Goal: Check status: Check status

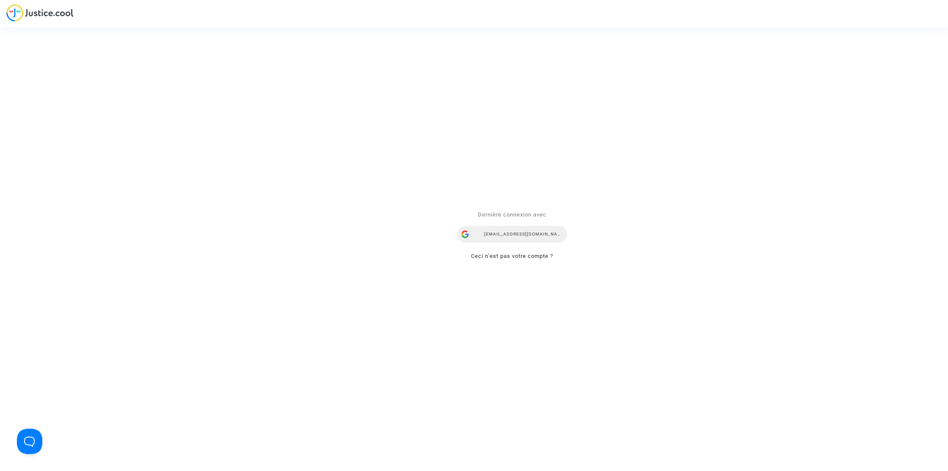
click at [493, 238] on div "[EMAIL_ADDRESS][DOMAIN_NAME]" at bounding box center [512, 234] width 110 height 17
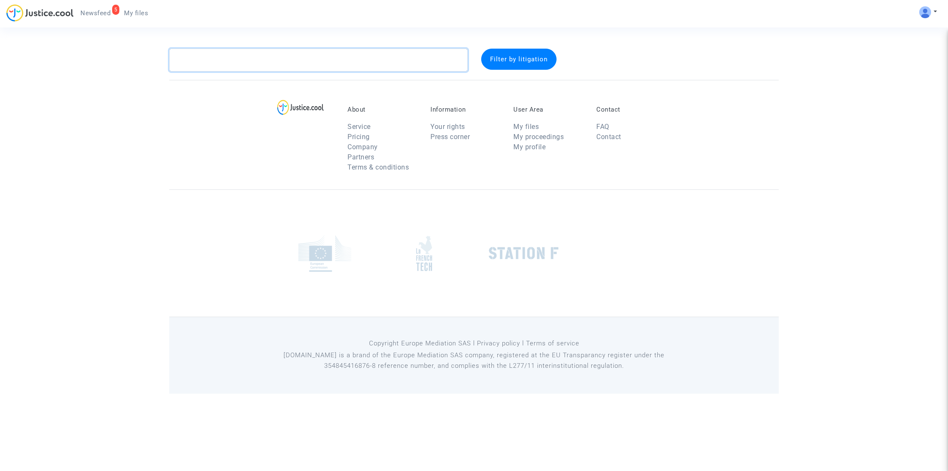
click at [332, 58] on textarea at bounding box center [318, 60] width 298 height 23
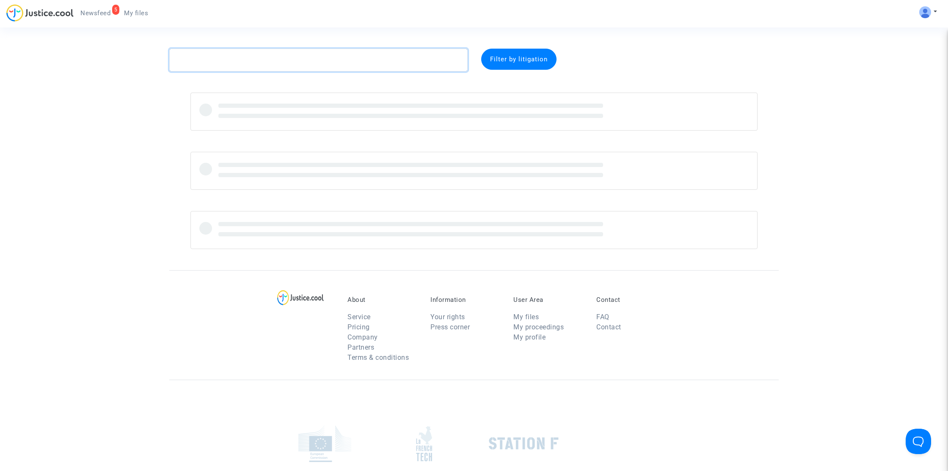
paste textarea "Bignon"
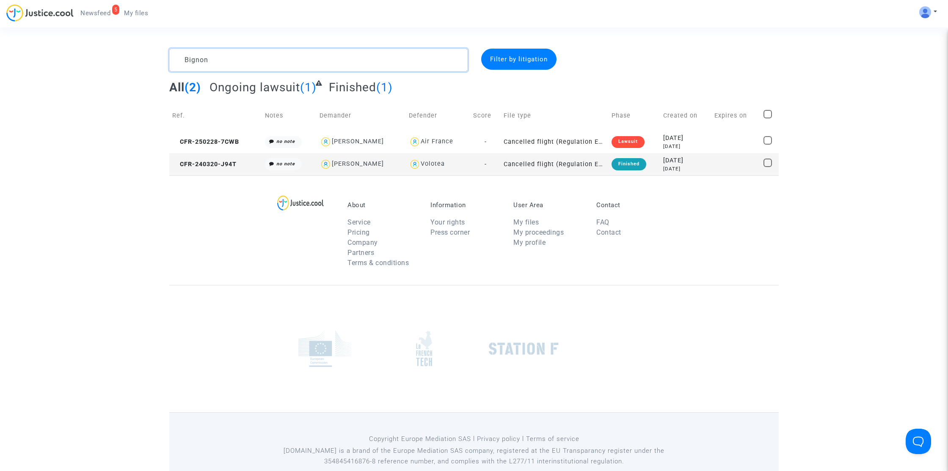
type textarea "Bignon"
click at [220, 140] on span "CFR-250228-7CWB" at bounding box center [205, 141] width 67 height 7
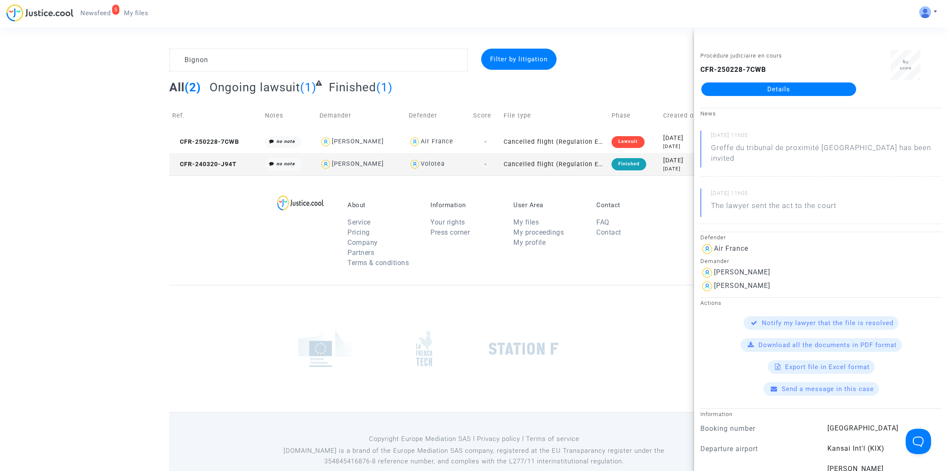
click at [816, 99] on div "Procédure judiciaire en cours CFR-250228-7CWB Details" at bounding box center [778, 76] width 169 height 53
click at [765, 90] on link "Details" at bounding box center [778, 90] width 155 height 14
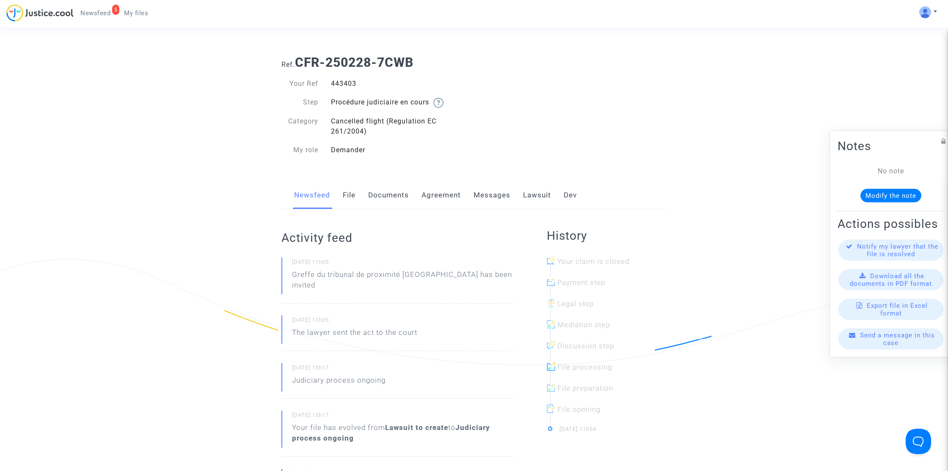
click at [540, 195] on link "Lawsuit" at bounding box center [537, 196] width 28 height 28
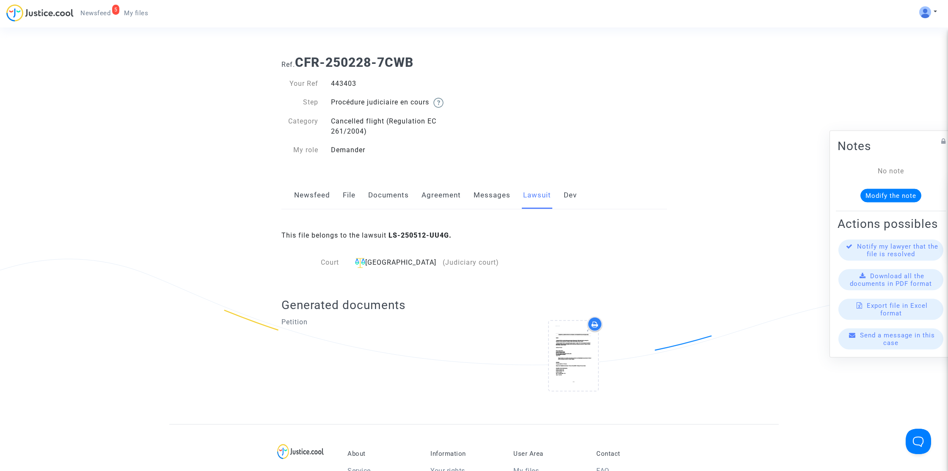
scroll to position [70, 0]
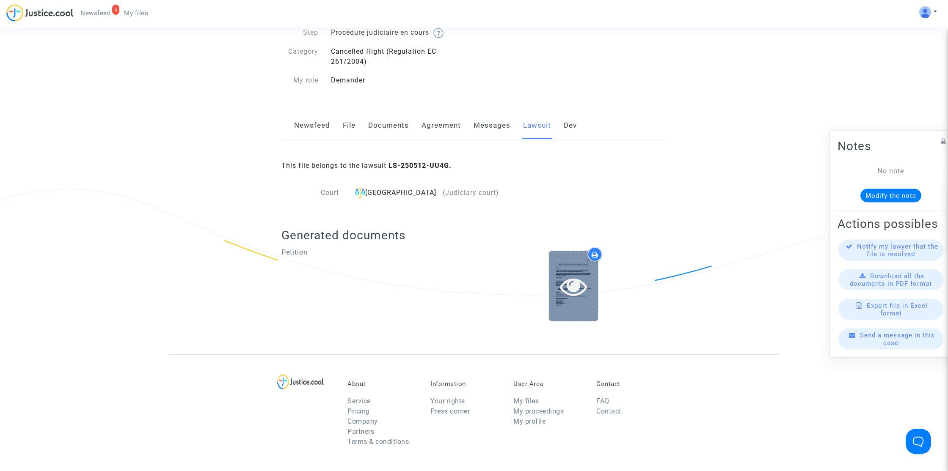
click at [578, 282] on icon at bounding box center [574, 286] width 28 height 27
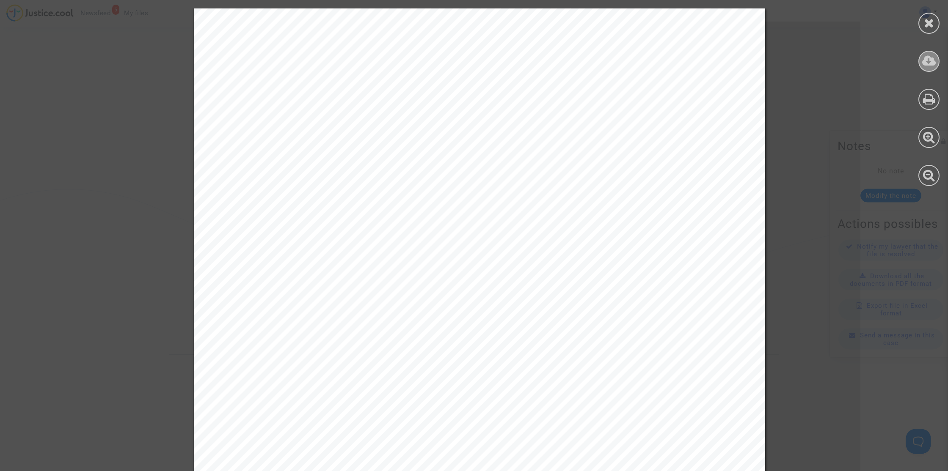
click at [930, 64] on icon at bounding box center [929, 61] width 14 height 13
